Goal: Download file/media

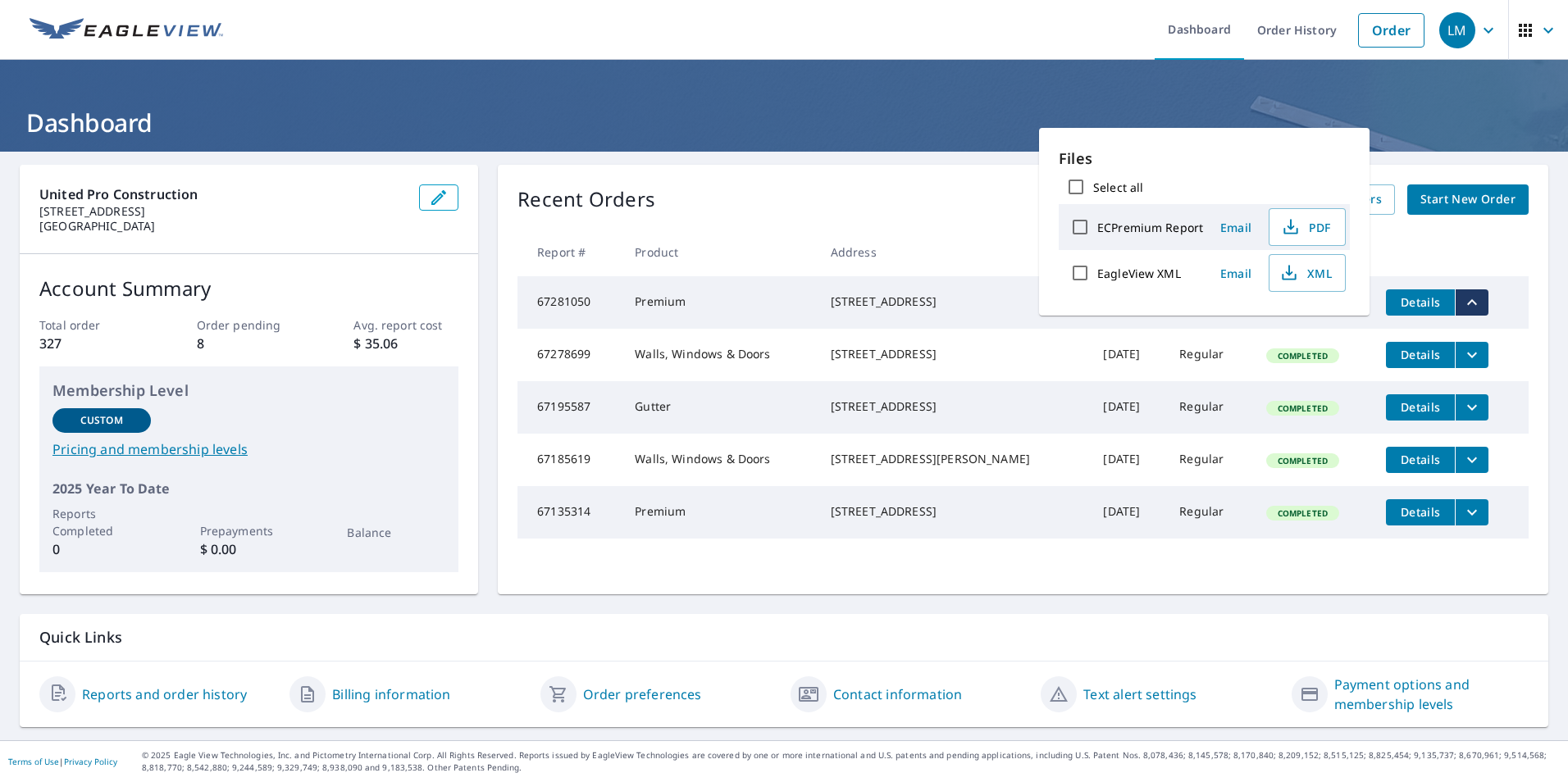
click at [1305, 278] on span "XML" at bounding box center [1305, 273] width 53 height 20
click at [1309, 226] on span "PDF" at bounding box center [1305, 227] width 53 height 20
click at [1076, 227] on input "ECPremium Report" at bounding box center [1080, 227] width 34 height 34
checkbox input "true"
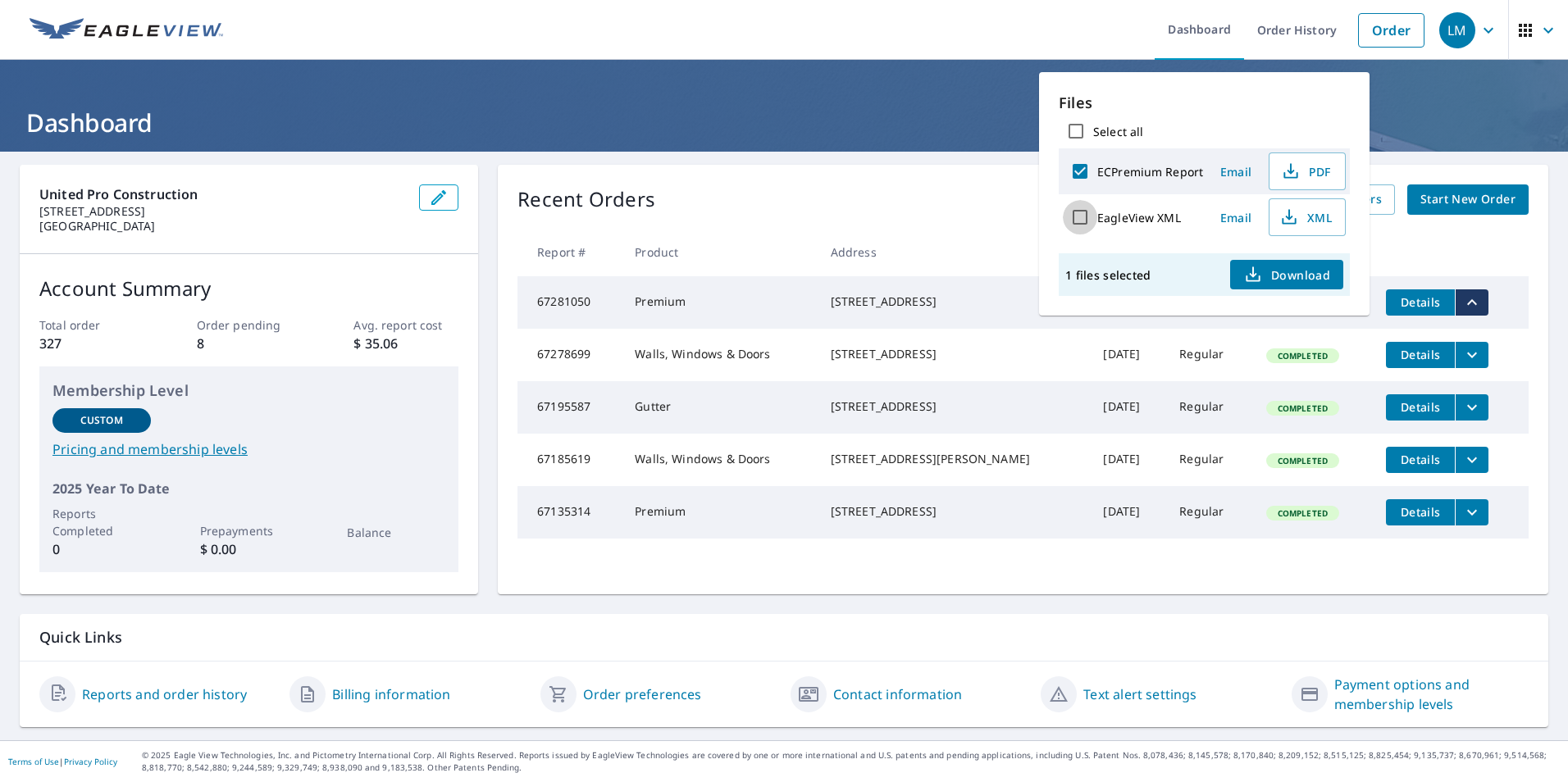
click at [1087, 218] on input "EagleView XML" at bounding box center [1080, 217] width 34 height 34
checkbox input "true"
click at [1274, 279] on span "Download" at bounding box center [1286, 275] width 87 height 20
click at [1119, 43] on ul "Dashboard Order History Order" at bounding box center [832, 30] width 1199 height 60
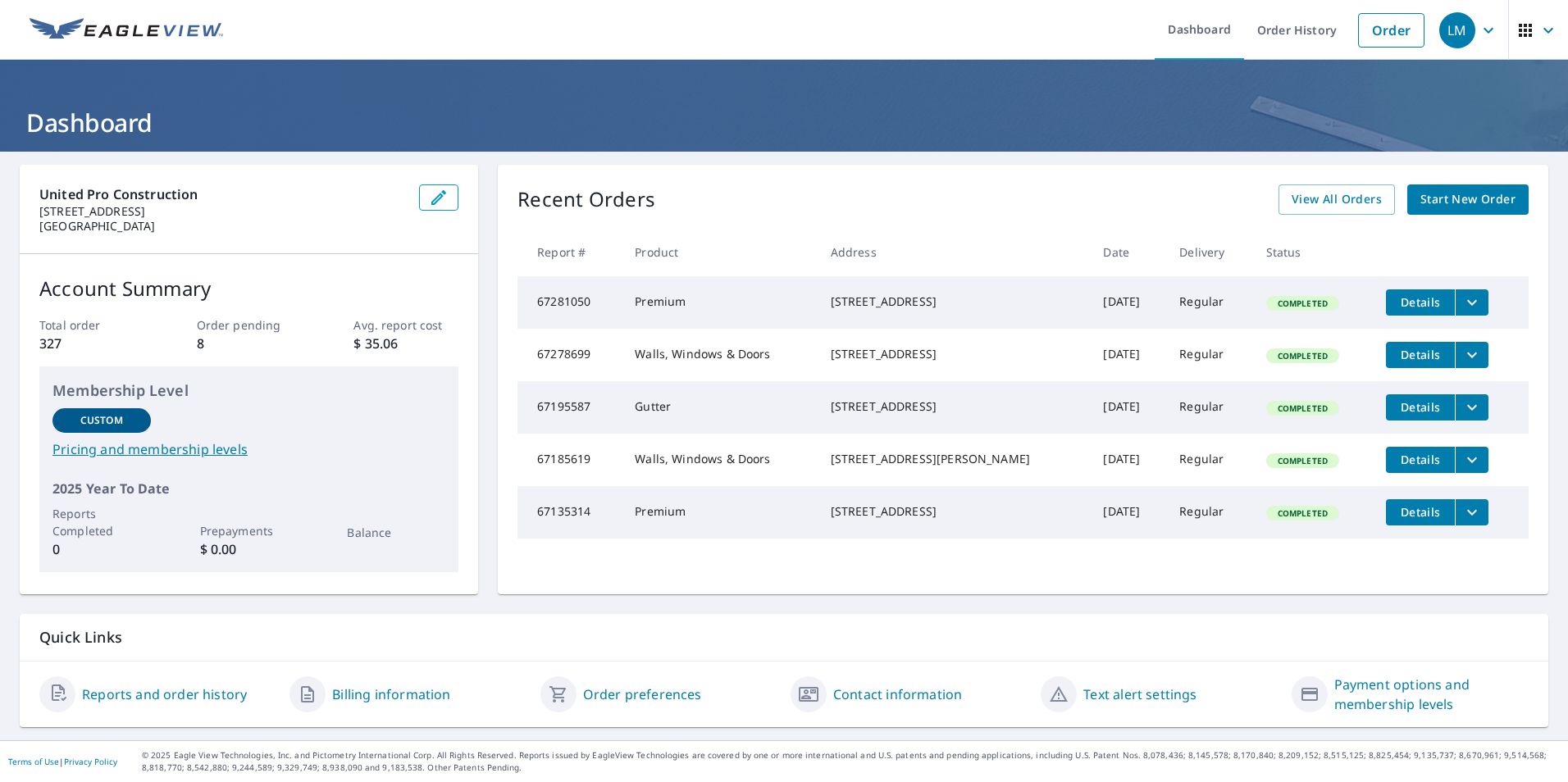
click at [1462, 301] on icon "filesDropdownBtn-67281050" at bounding box center [1472, 302] width 20 height 20
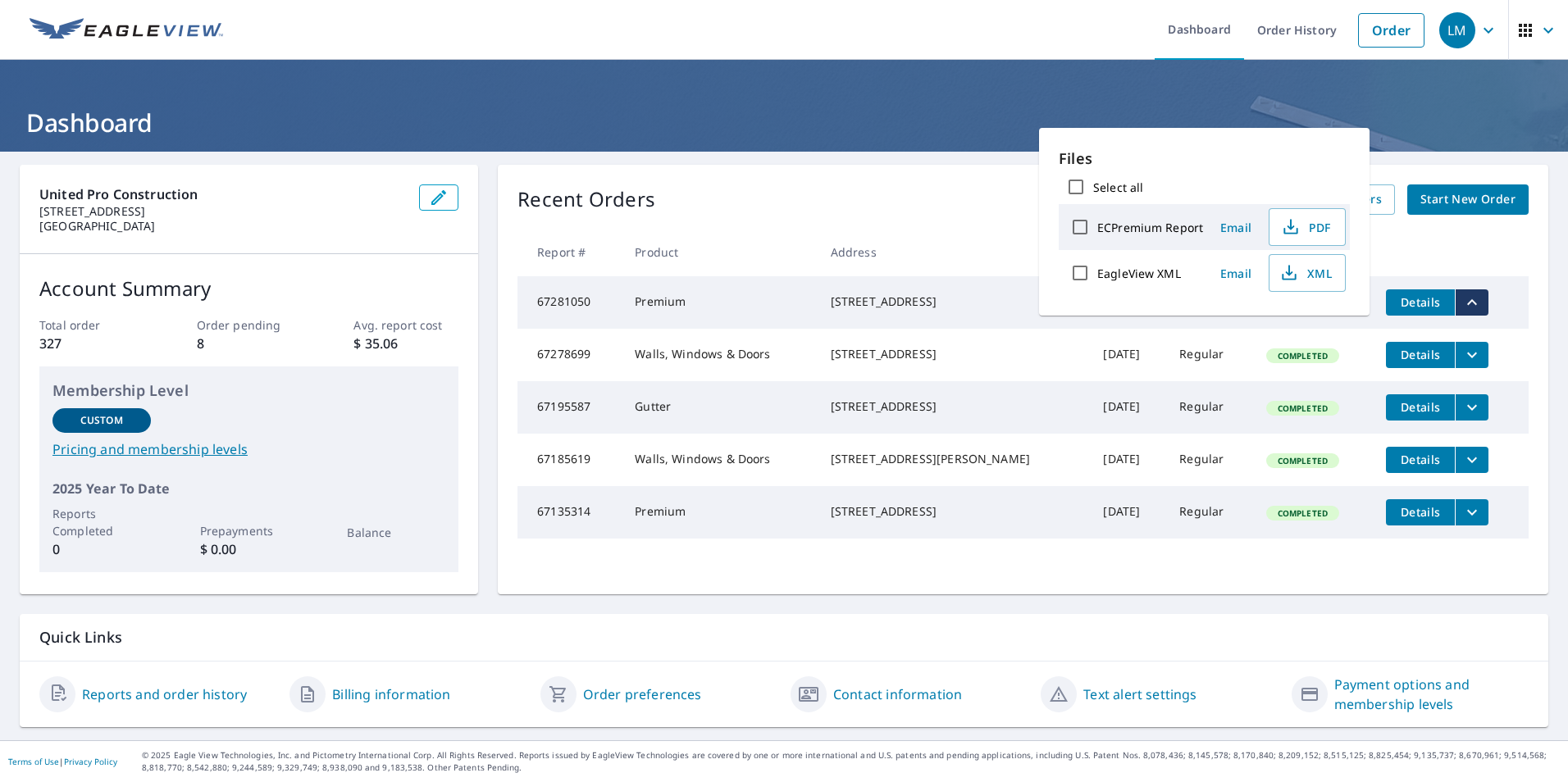
click at [1084, 224] on input "ECPremium Report" at bounding box center [1080, 227] width 34 height 34
checkbox input "true"
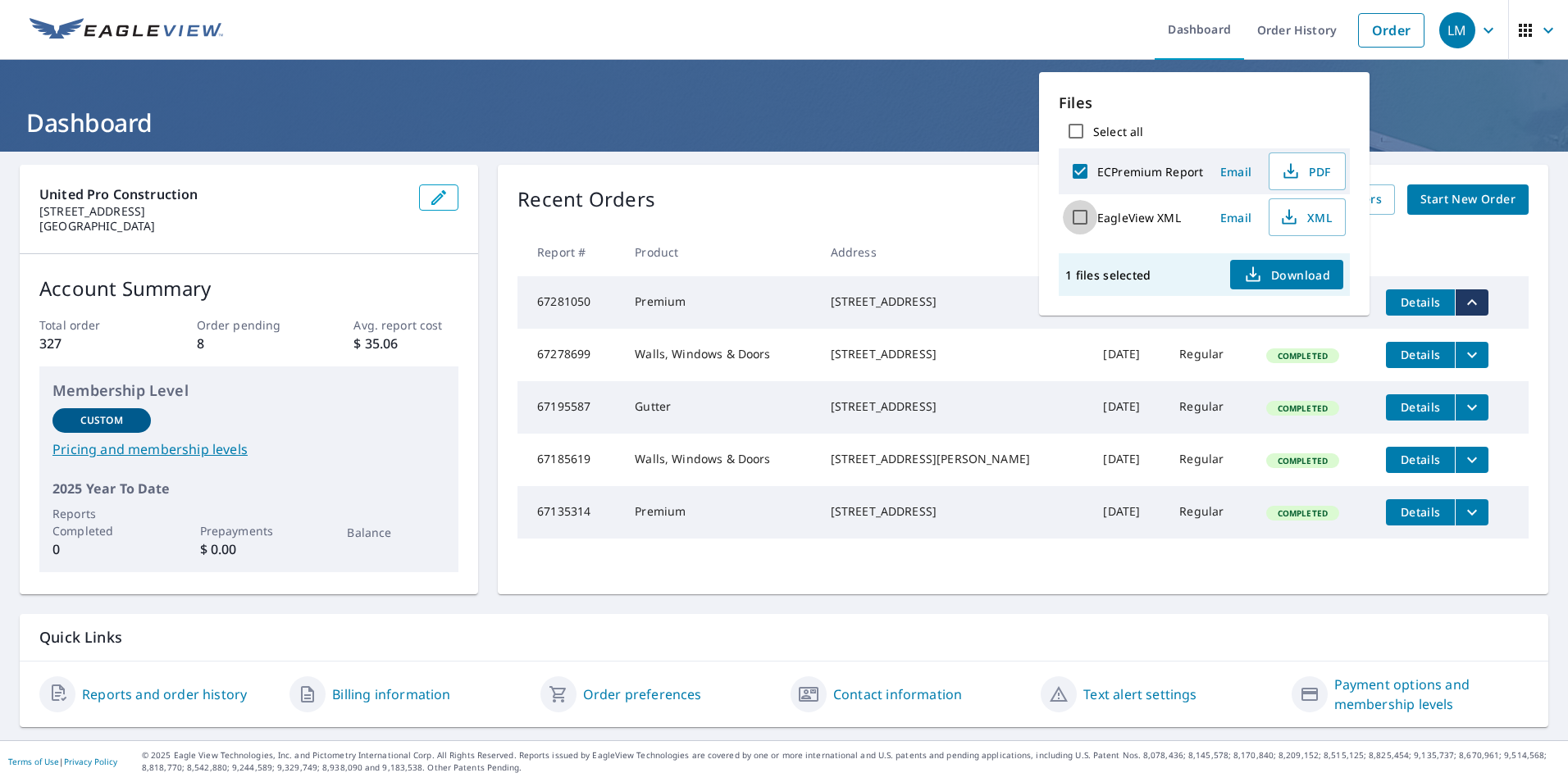
click at [1080, 213] on input "EagleView XML" at bounding box center [1080, 217] width 34 height 34
checkbox input "true"
click at [1264, 277] on span "Download" at bounding box center [1286, 275] width 87 height 20
